Goal: Transaction & Acquisition: Purchase product/service

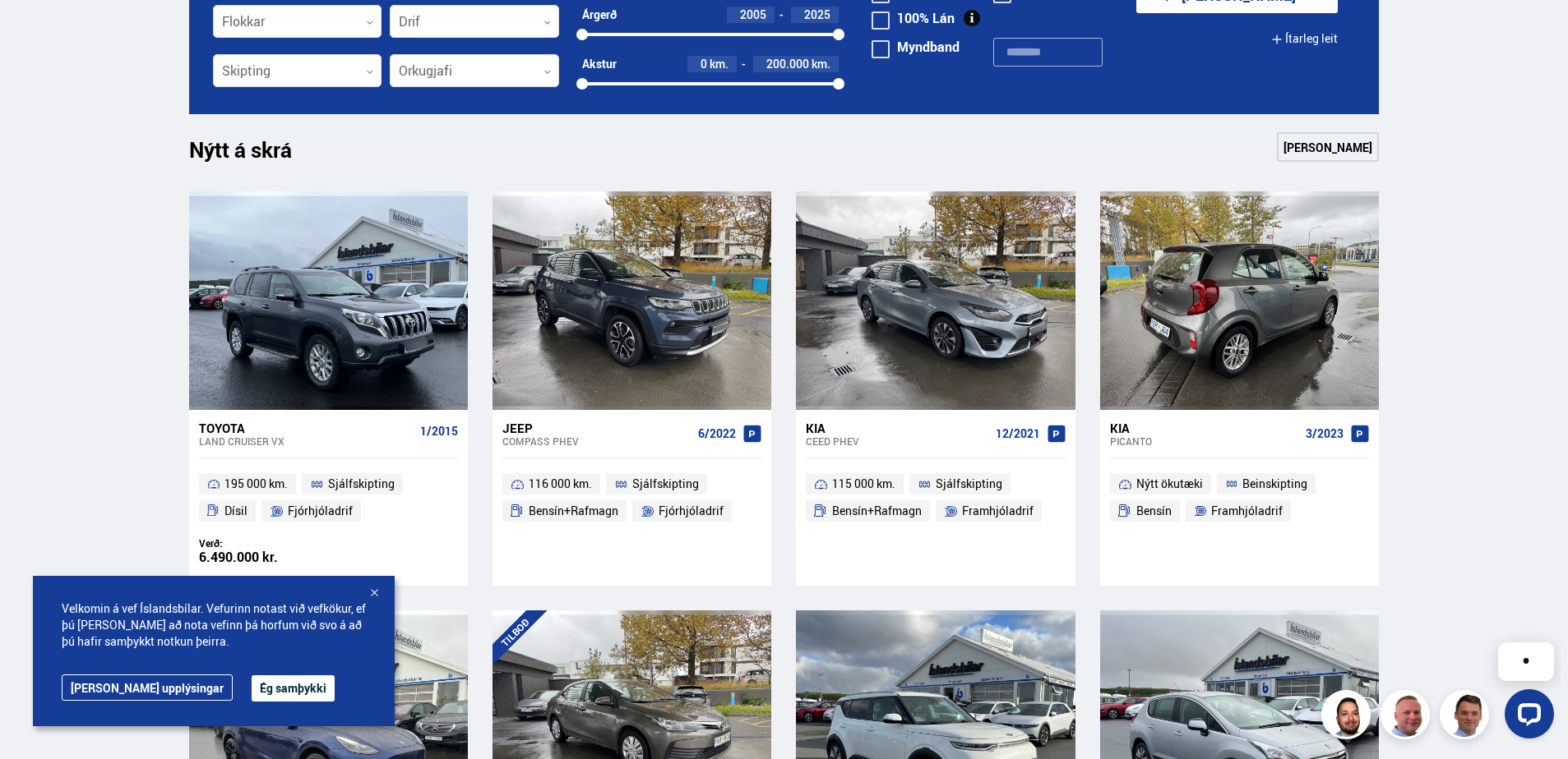
scroll to position [657, 0]
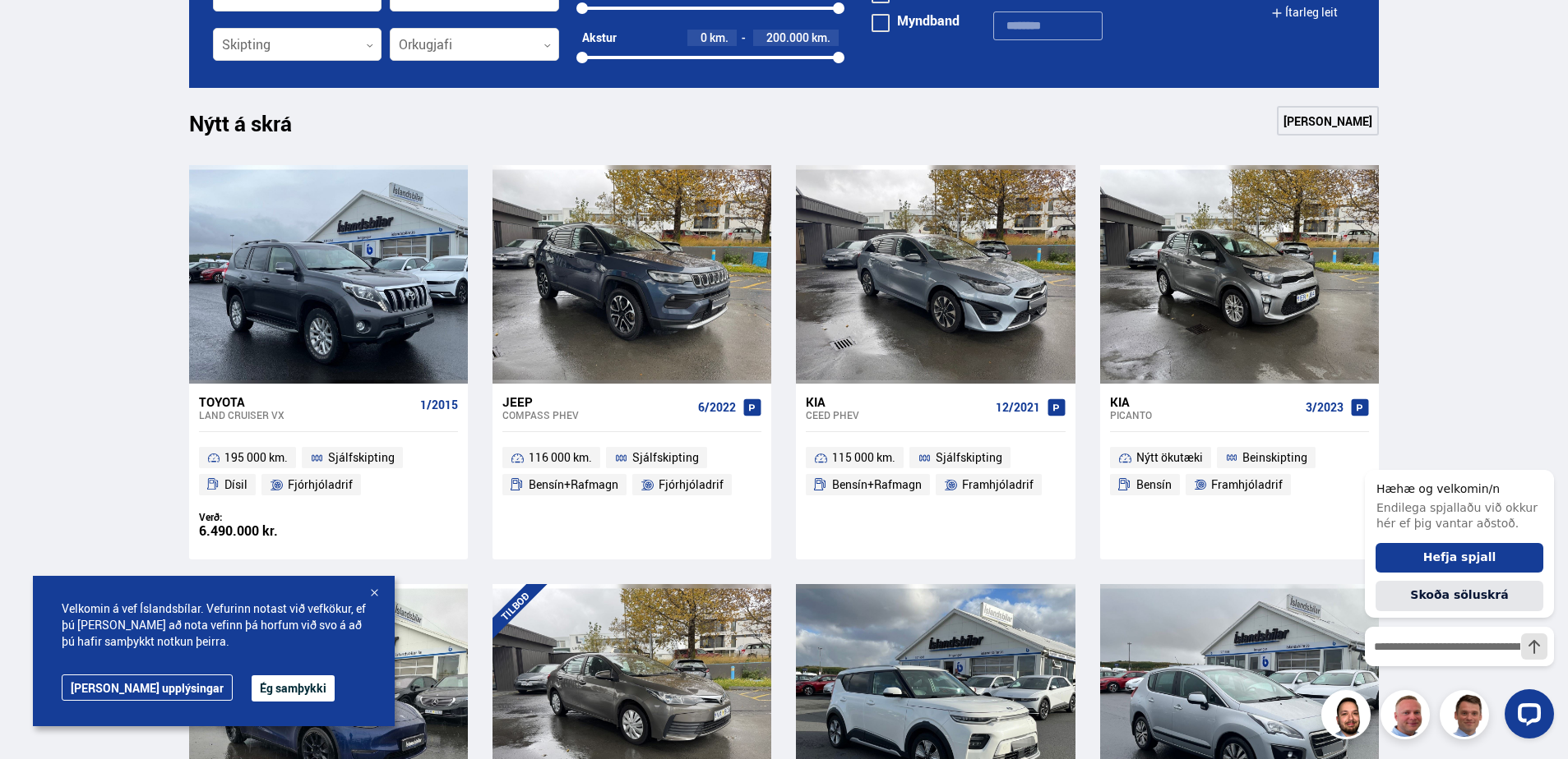
click at [371, 591] on div at bounding box center [373, 593] width 16 height 16
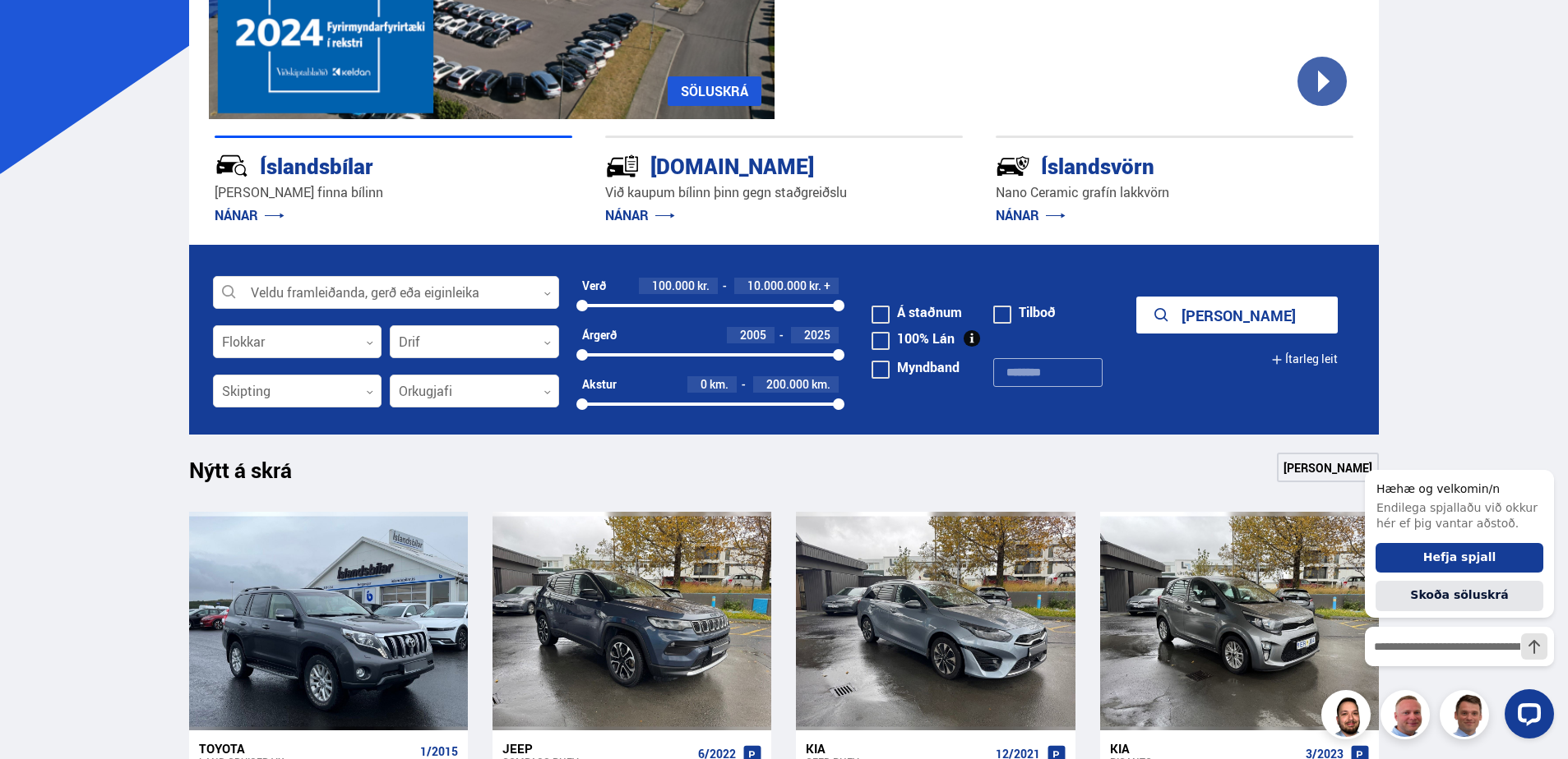
scroll to position [329, 0]
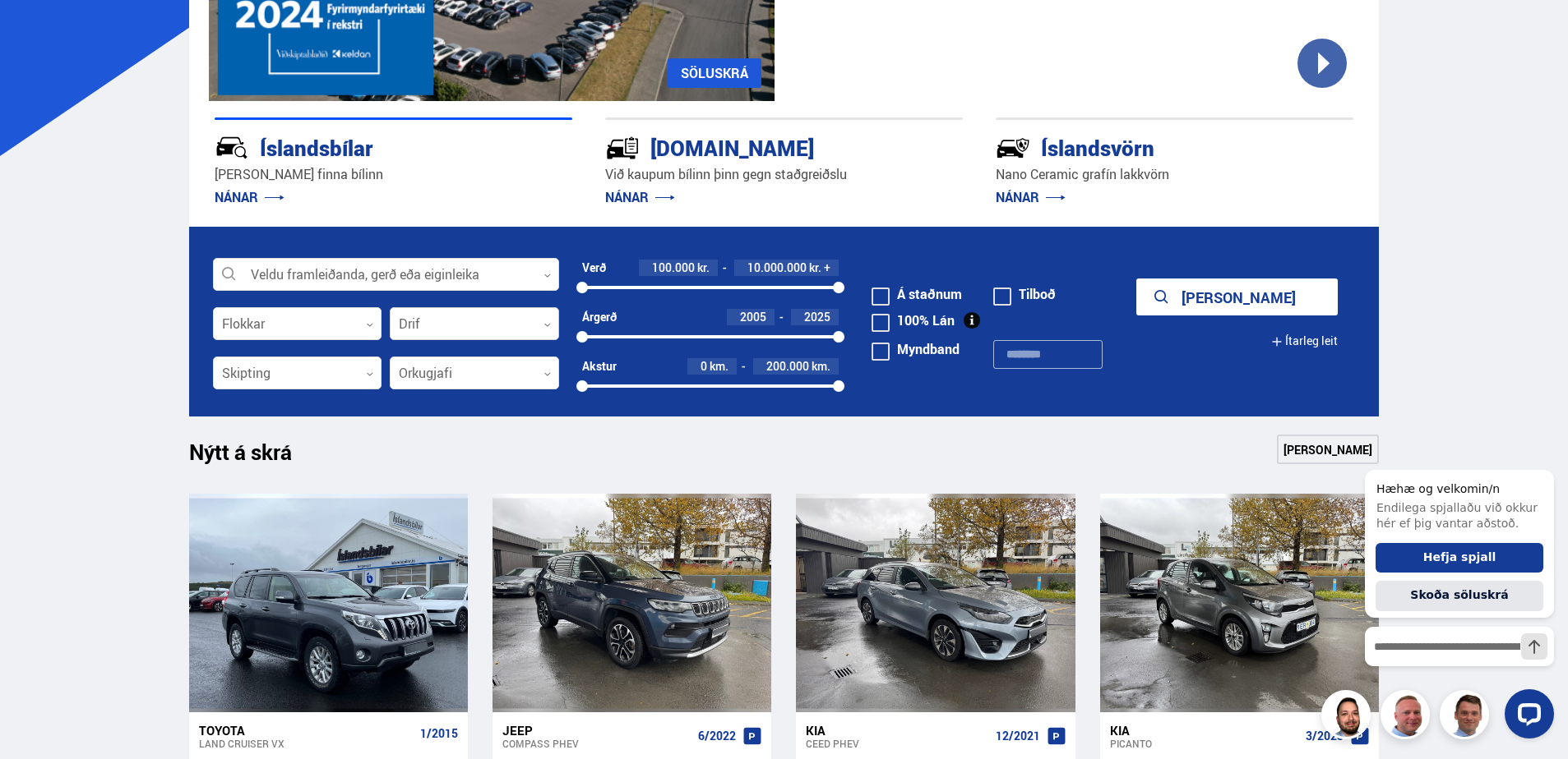
click at [546, 321] on icon at bounding box center [547, 325] width 8 height 8
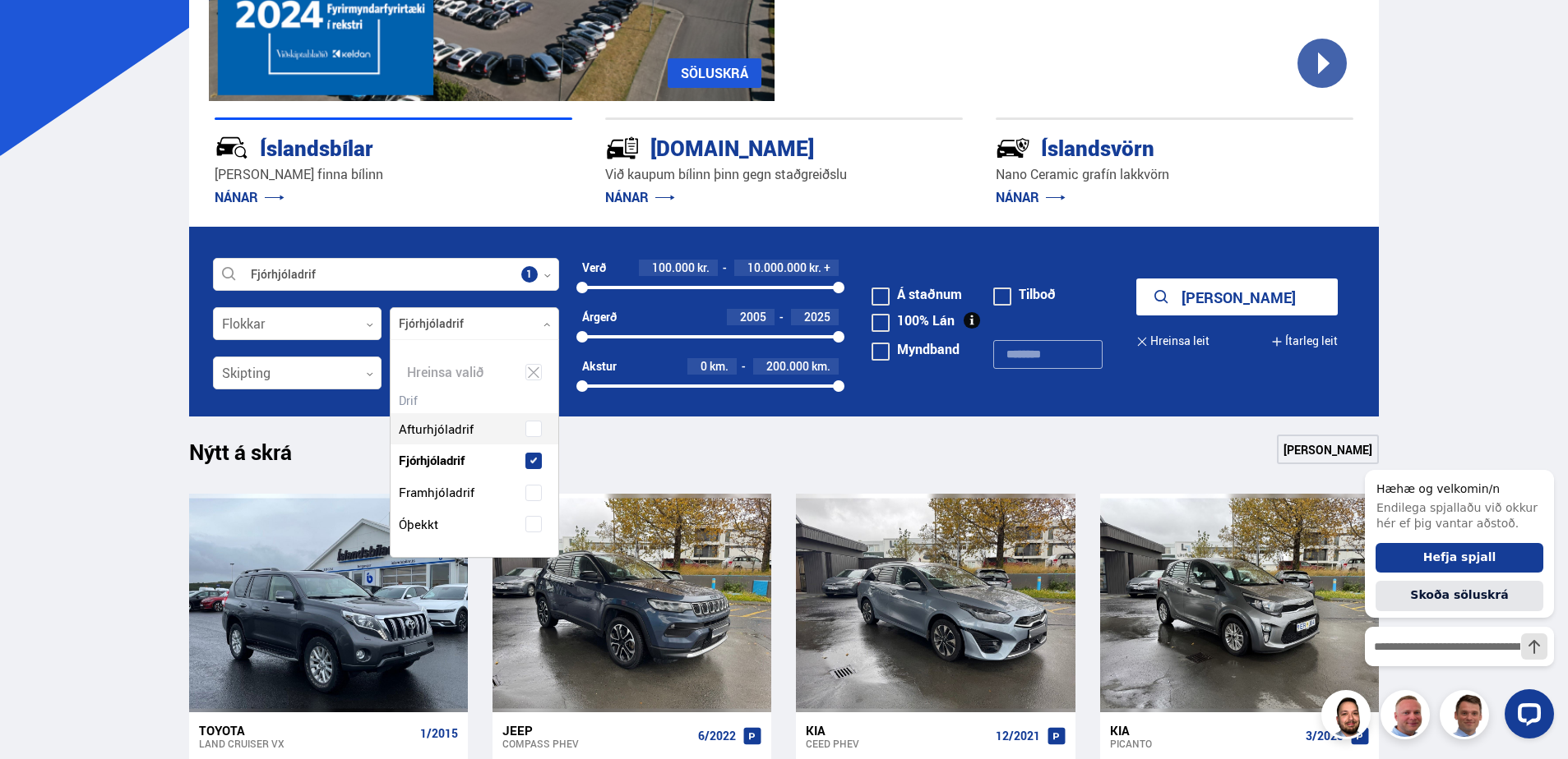
scroll to position [217, 167]
click at [530, 425] on div "Afturhjóladrif Fjórhjóladrif Framhjóladrif Óþekkt" at bounding box center [474, 465] width 168 height 152
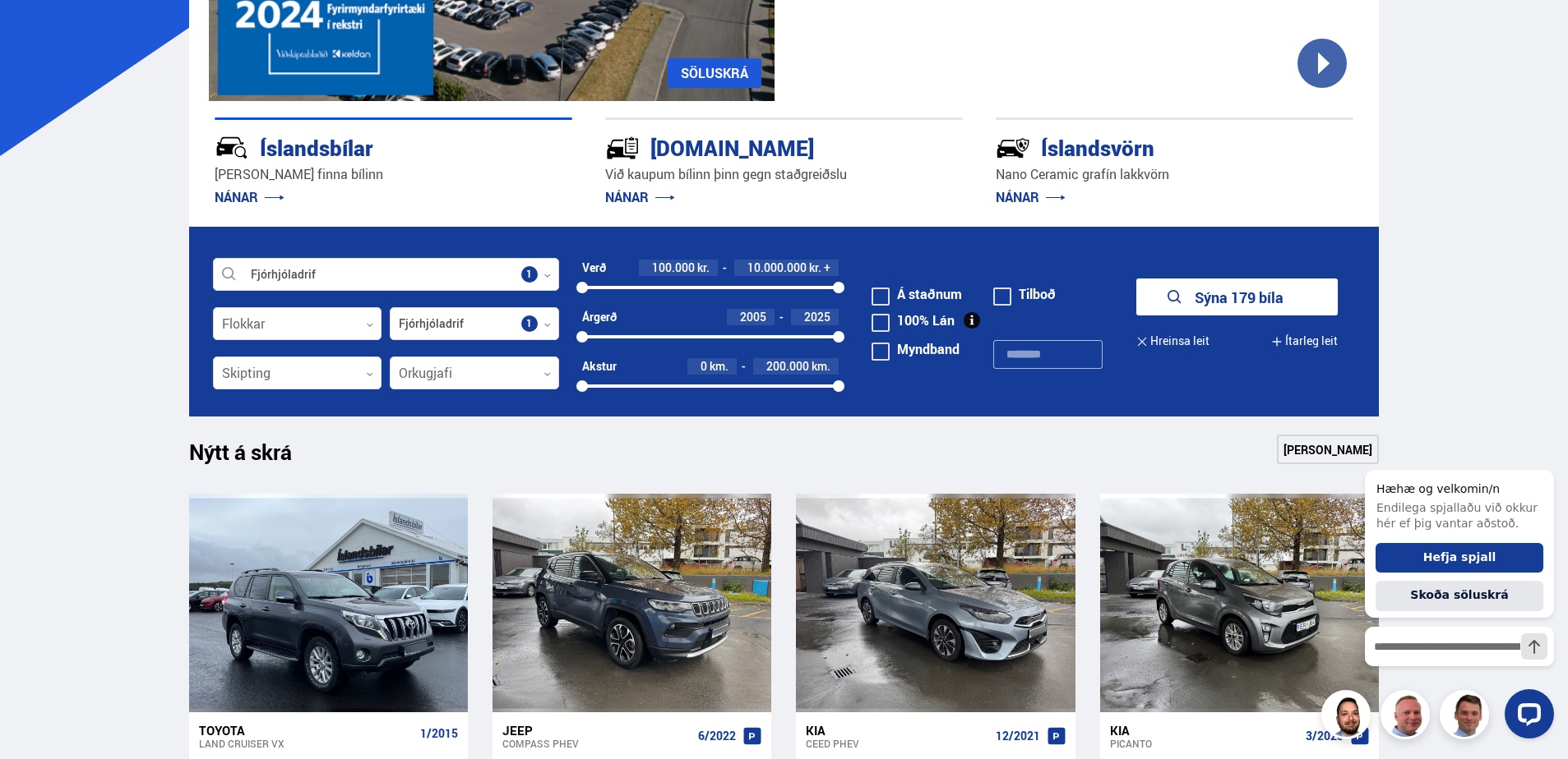
click at [1327, 334] on button "Ítarleg leit" at bounding box center [1304, 341] width 67 height 37
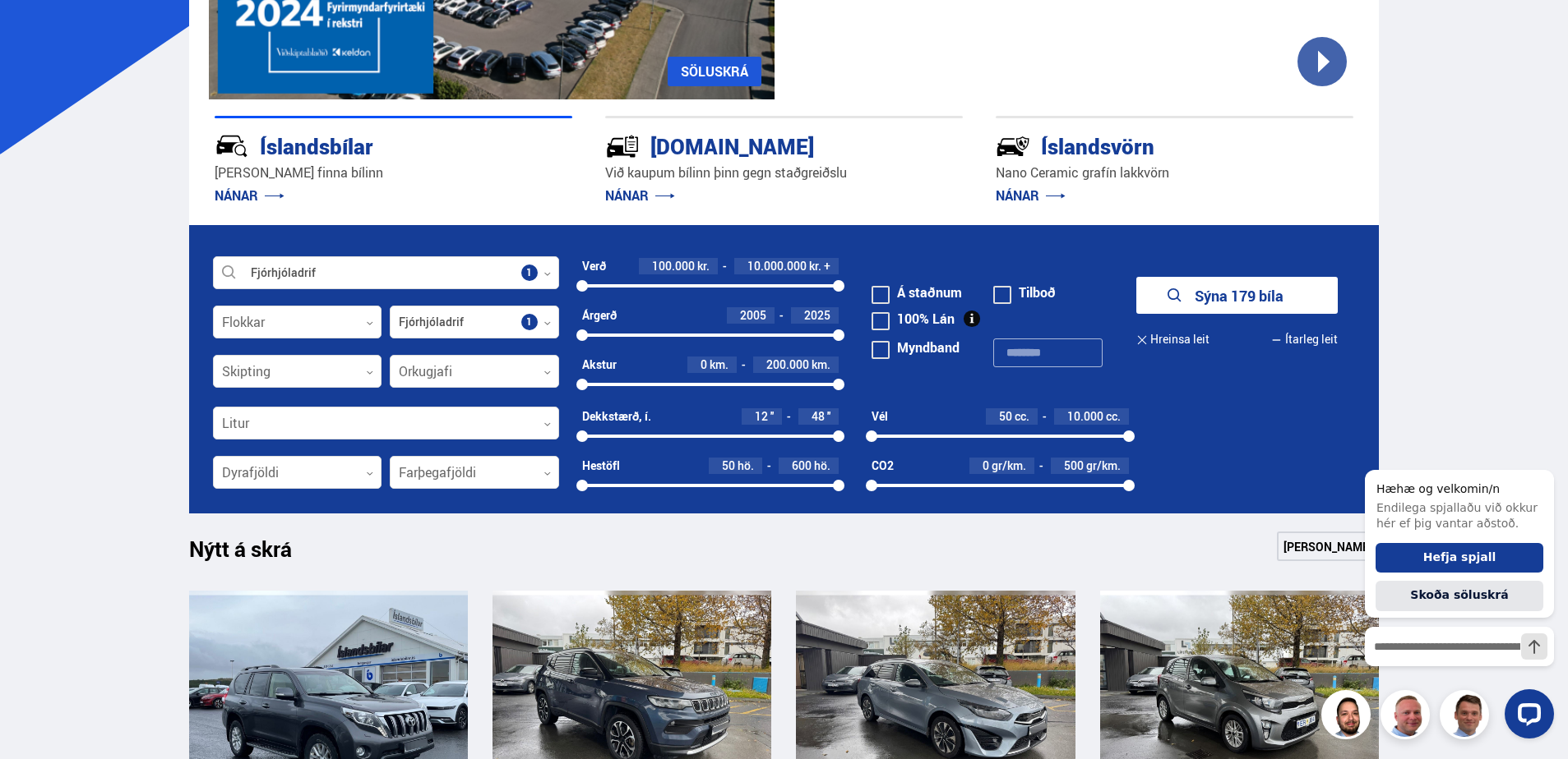
scroll to position [329, 0]
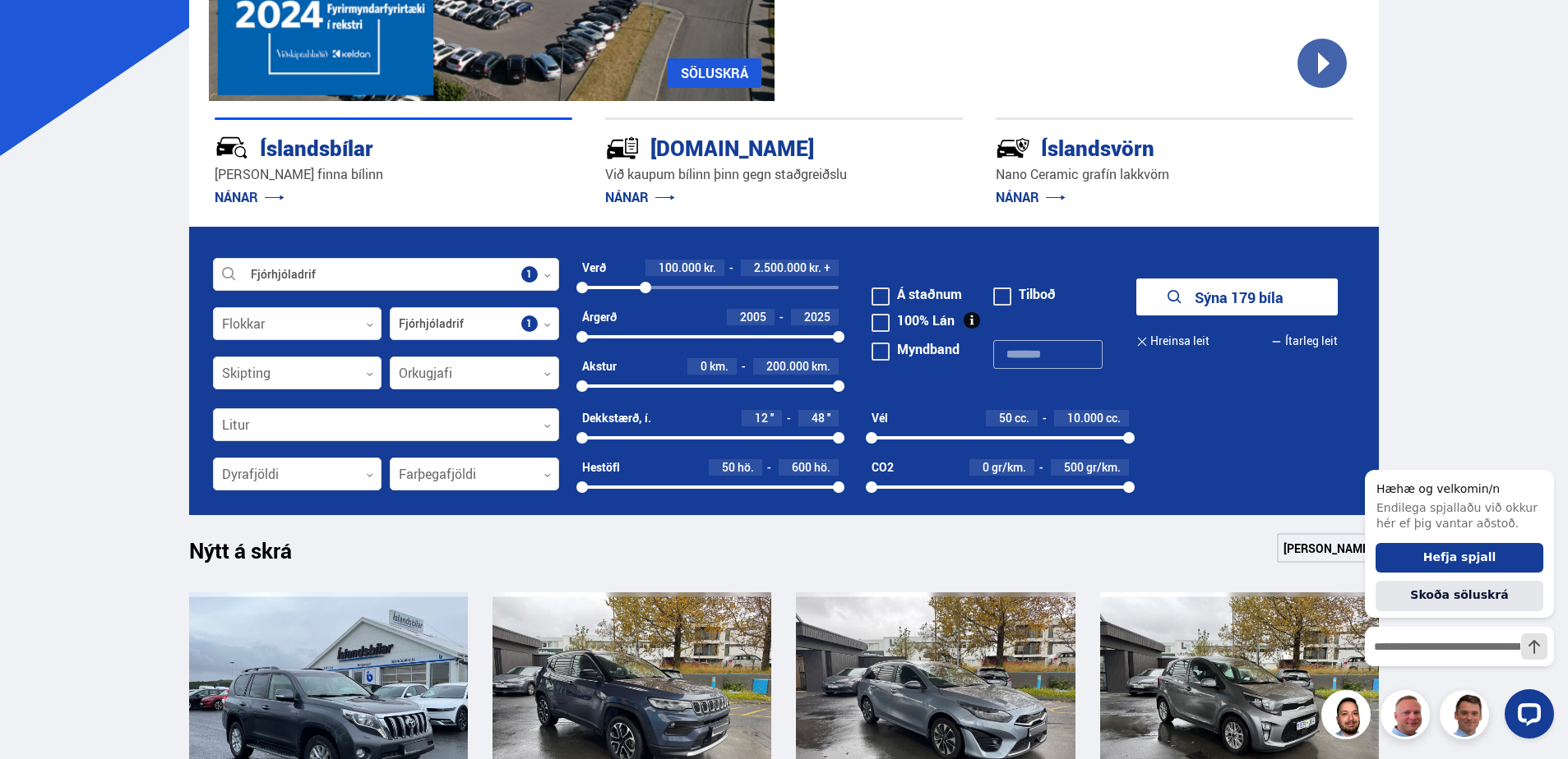
drag, startPoint x: 837, startPoint y: 286, endPoint x: 645, endPoint y: 305, distance: 192.9
click at [645, 305] on div "Verð 100.000 kr. 2.500.000 kr. + 100000 2542876" at bounding box center [711, 284] width 257 height 49
click at [1222, 297] on button "Sýna 34 bíla" at bounding box center [1236, 297] width 201 height 37
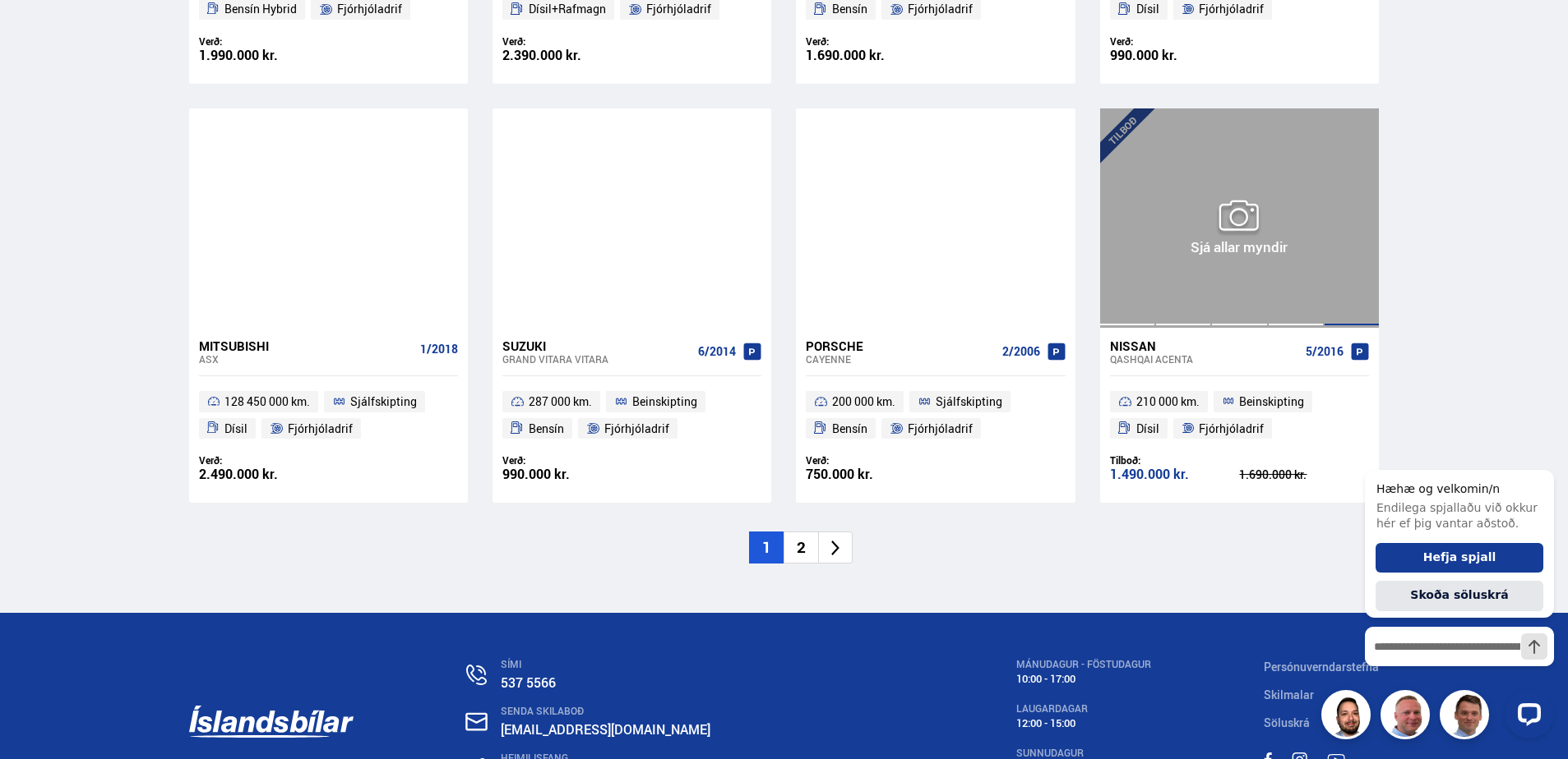
scroll to position [2465, 0]
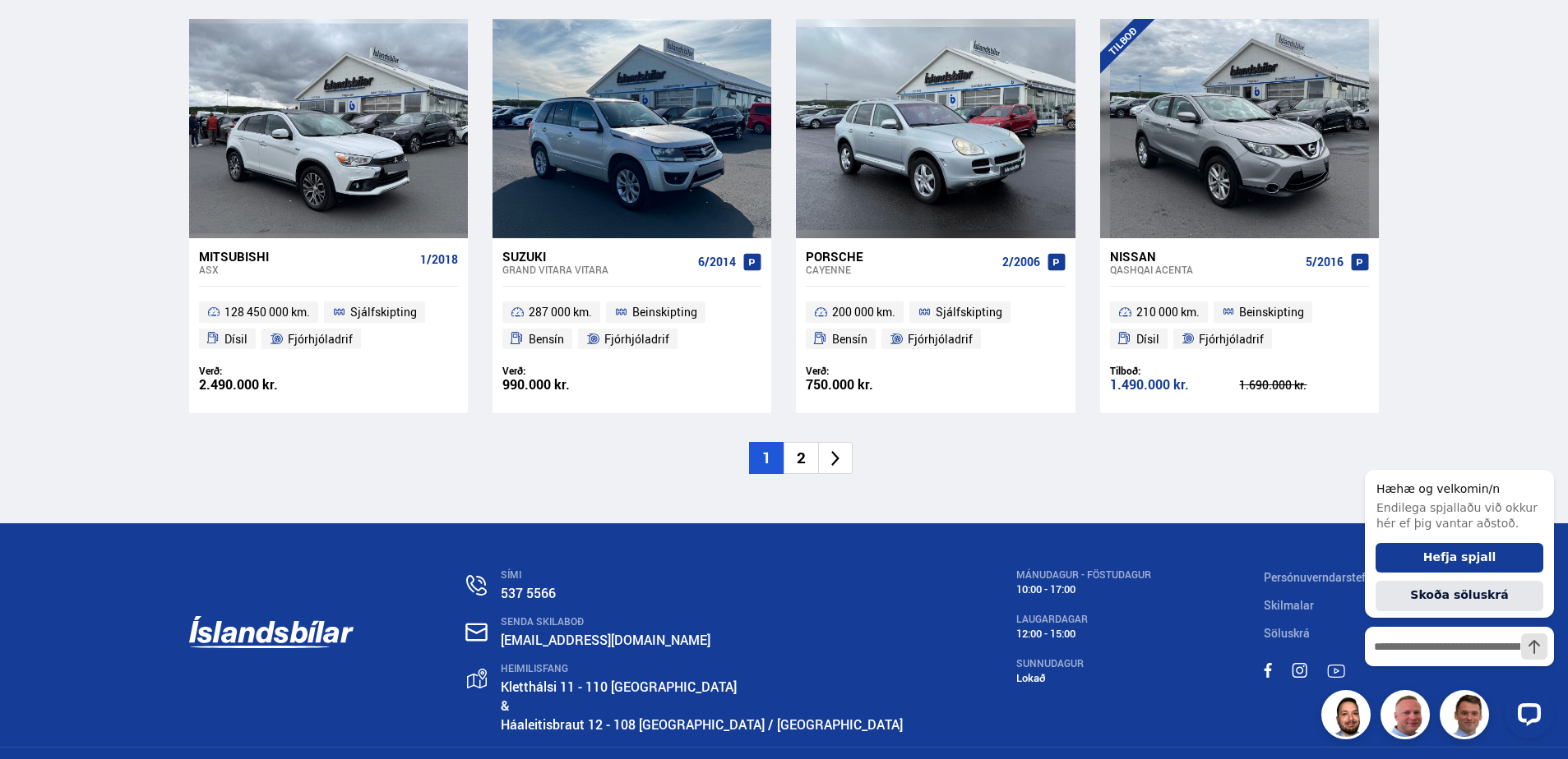
click at [834, 453] on icon at bounding box center [835, 459] width 9 height 16
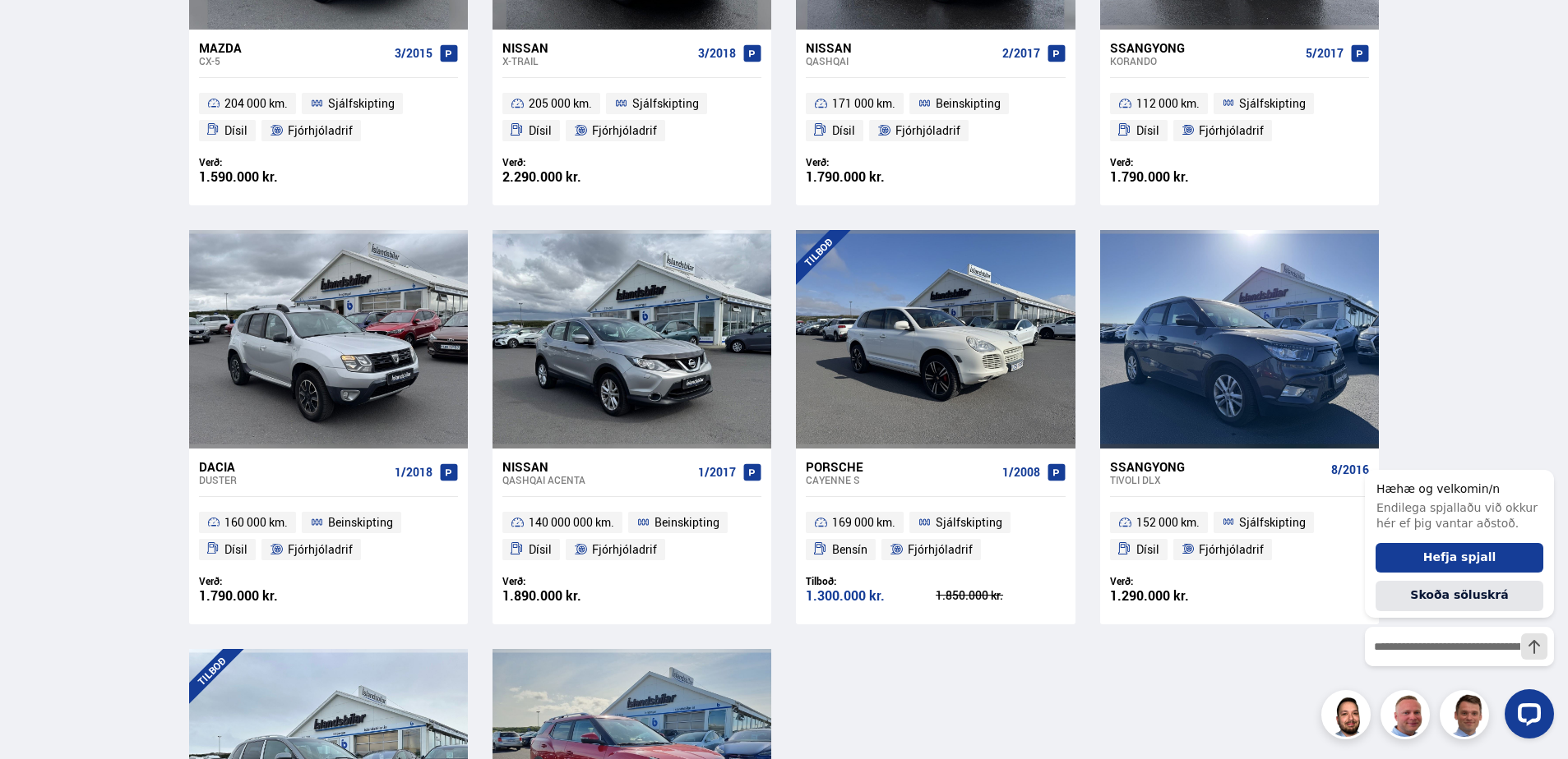
scroll to position [575, 0]
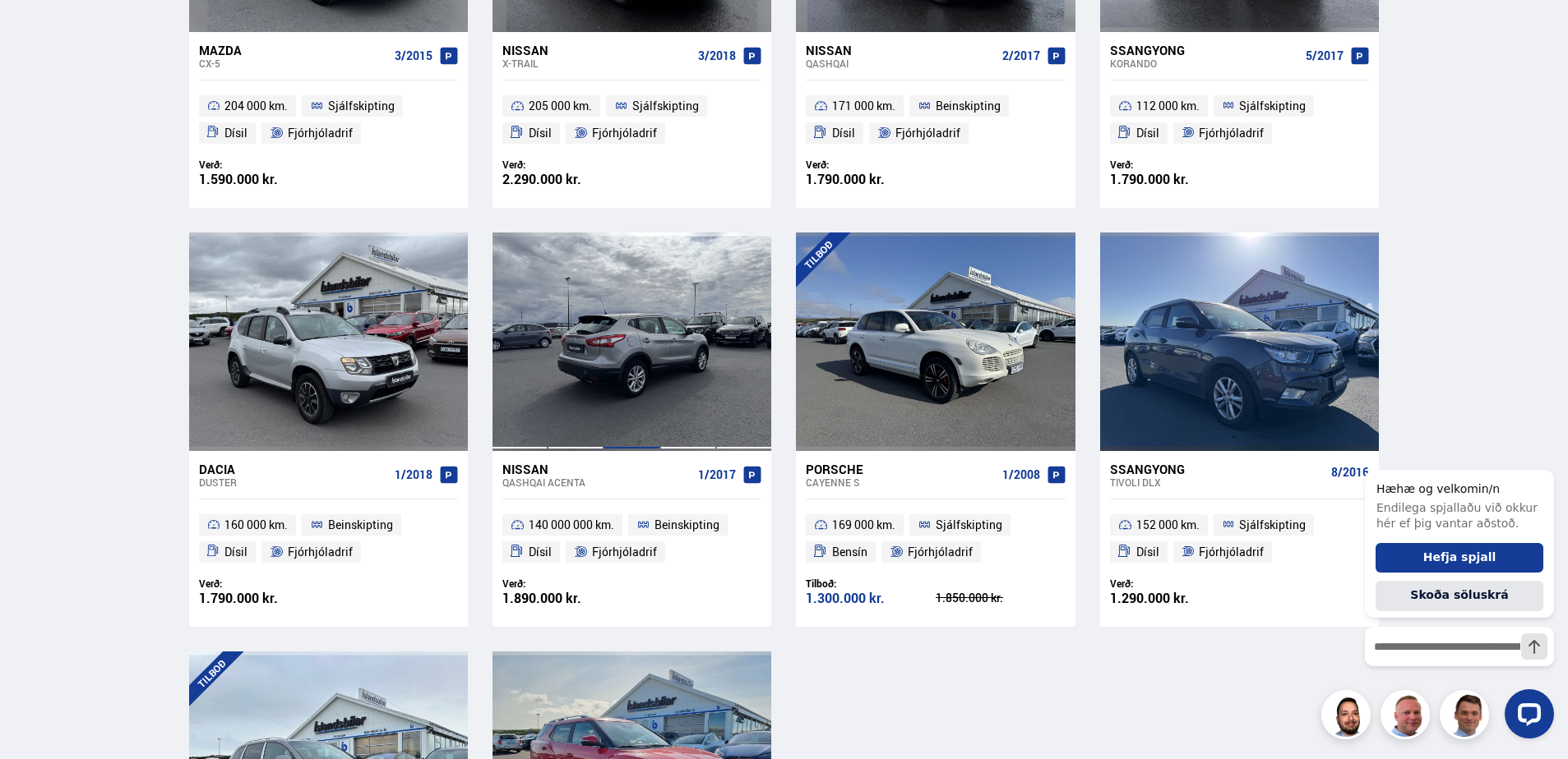
click at [647, 368] on div at bounding box center [631, 341] width 56 height 218
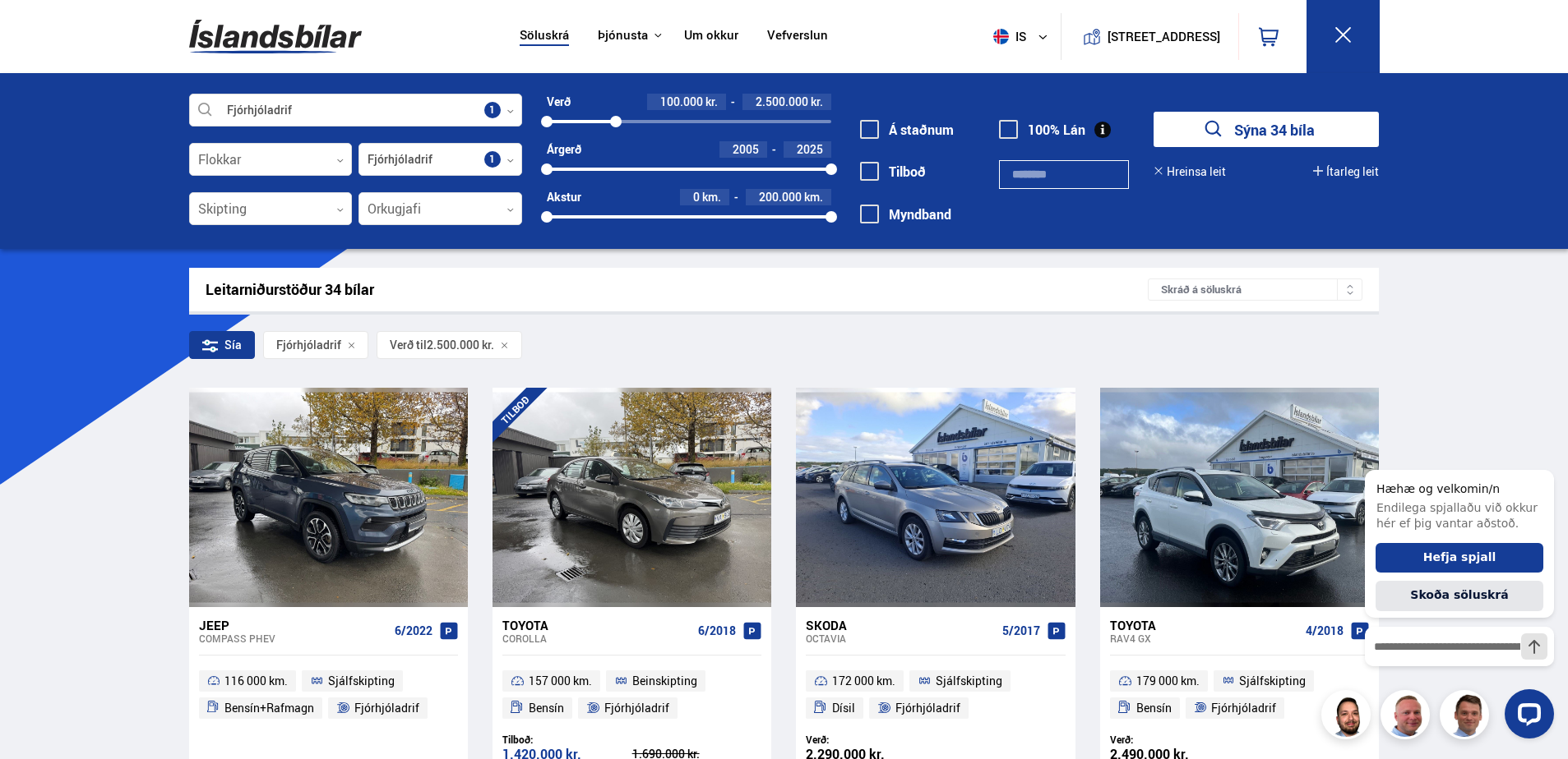
click at [1354, 171] on button "Ítarleg leit" at bounding box center [1346, 171] width 66 height 13
